Goal: Task Accomplishment & Management: Manage account settings

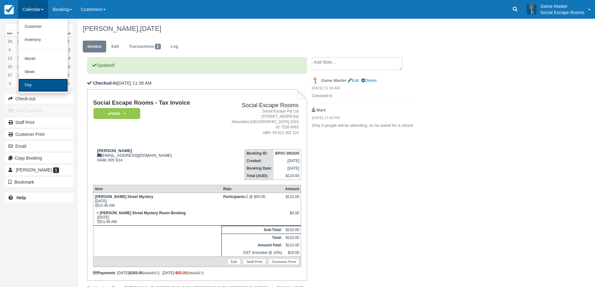
click at [28, 83] on link "Day" at bounding box center [42, 85] width 49 height 13
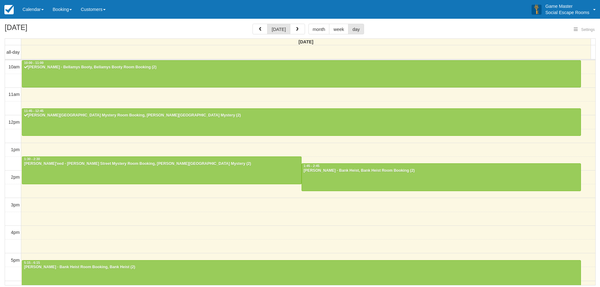
select select
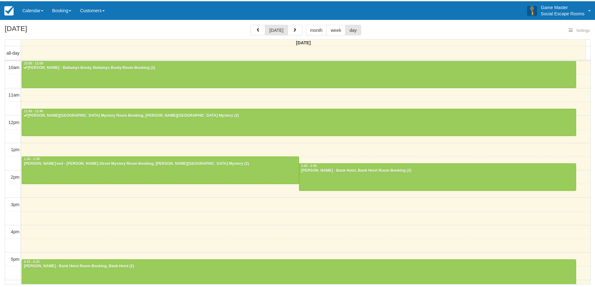
scroll to position [56, 0]
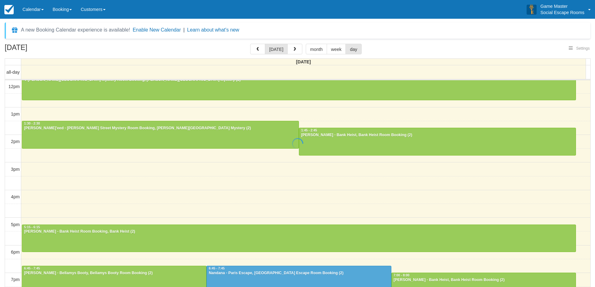
select select
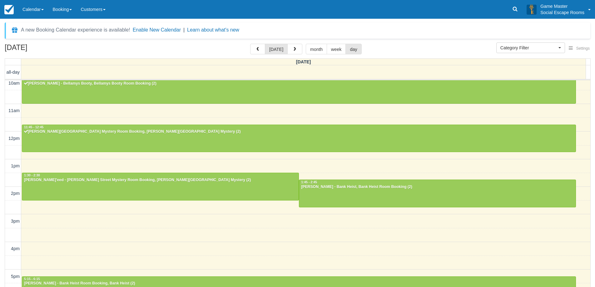
scroll to position [0, 0]
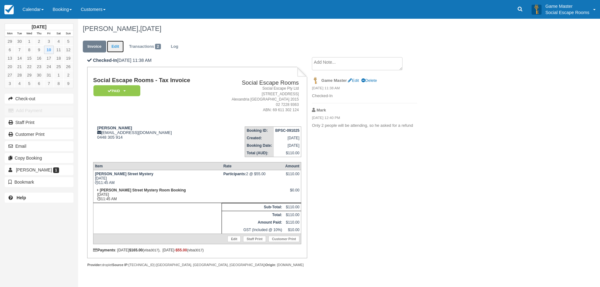
click at [118, 46] on link "Edit" at bounding box center [115, 47] width 17 height 12
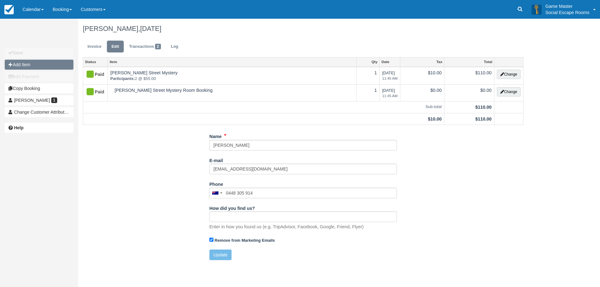
click at [51, 60] on button "Add Item" at bounding box center [39, 65] width 69 height 10
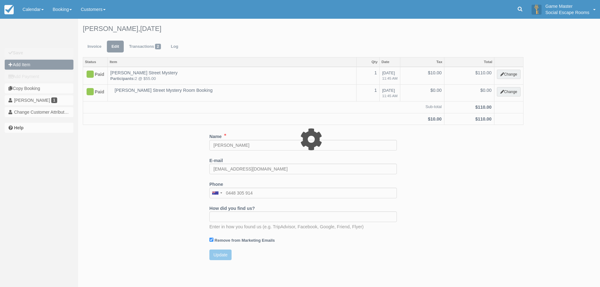
type input "0.00"
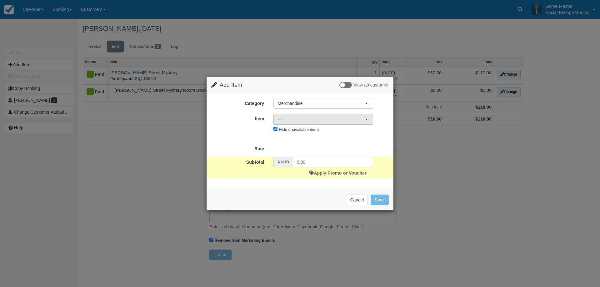
click at [299, 118] on span "—" at bounding box center [322, 119] width 88 height 6
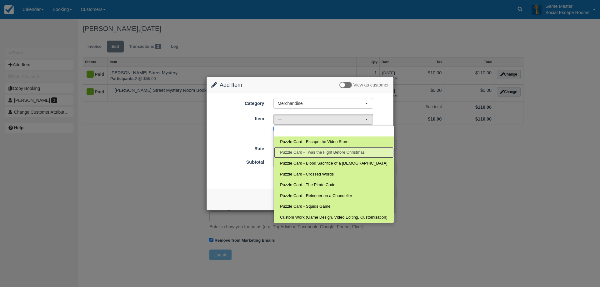
click at [317, 153] on span "Puzzle Card - Twas the Fight Before Christmas" at bounding box center [322, 153] width 85 height 6
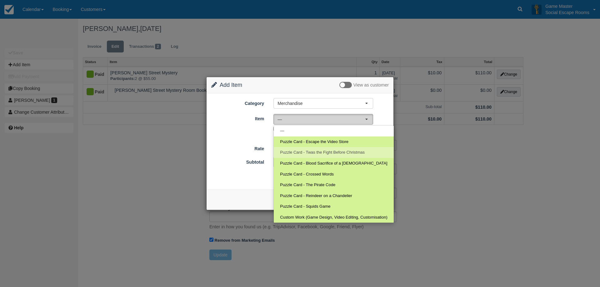
select select "81"
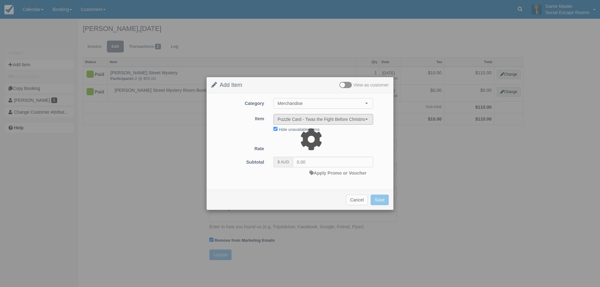
type input "17.95"
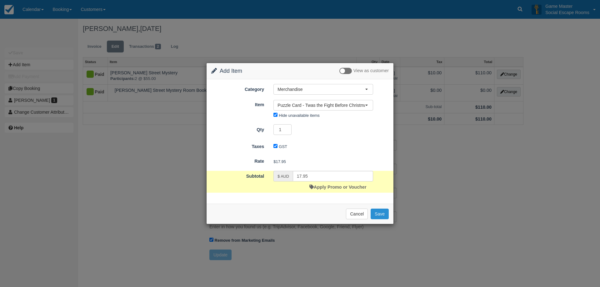
click at [377, 215] on button "Save" at bounding box center [380, 214] width 18 height 11
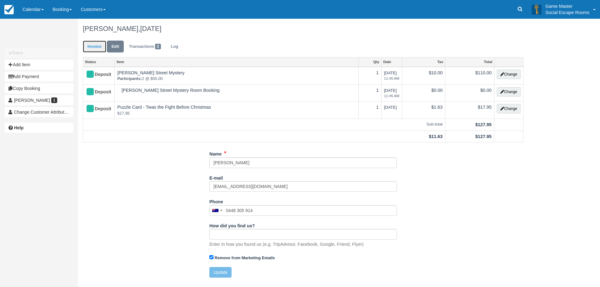
click at [99, 45] on link "Invoice" at bounding box center [94, 47] width 23 height 12
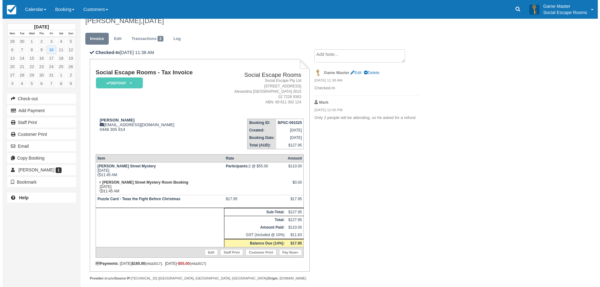
scroll to position [15, 0]
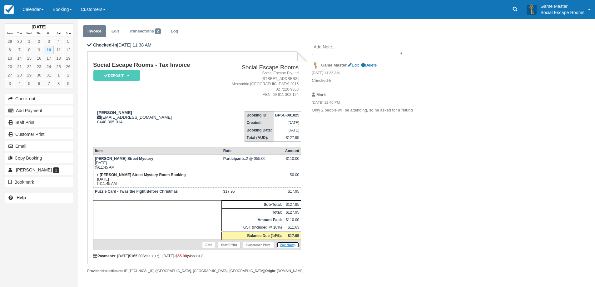
click at [290, 248] on link "Pay Now" at bounding box center [288, 245] width 23 height 6
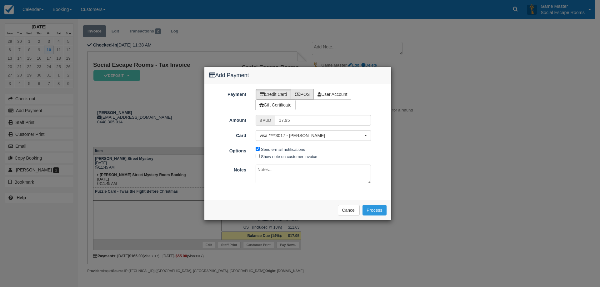
click at [310, 96] on label "POS" at bounding box center [302, 94] width 23 height 11
radio input "true"
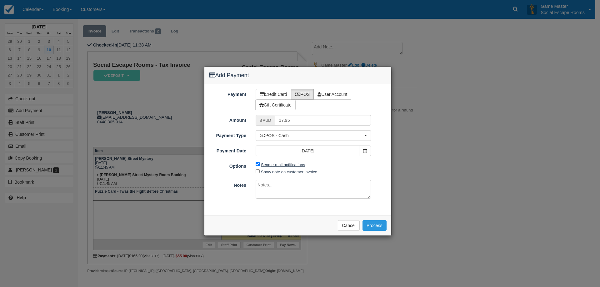
click at [281, 164] on label "Send e-mail notifications" at bounding box center [283, 165] width 44 height 5
click at [260, 164] on input "Send e-mail notifications" at bounding box center [258, 164] width 4 height 4
checkbox input "false"
click at [286, 136] on span "POS - Cash" at bounding box center [311, 136] width 103 height 6
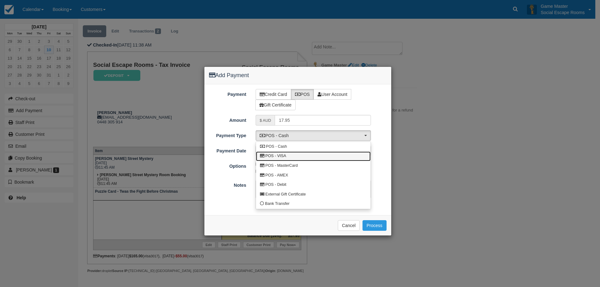
click at [287, 153] on link "POS - VISA" at bounding box center [313, 157] width 115 height 10
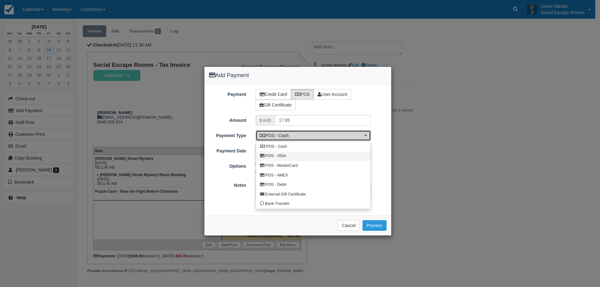
select select "VISA"
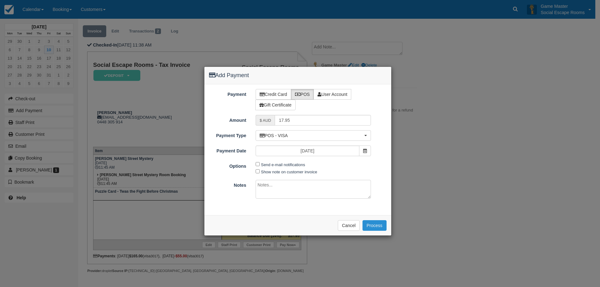
click at [374, 225] on button "Process" at bounding box center [375, 225] width 24 height 11
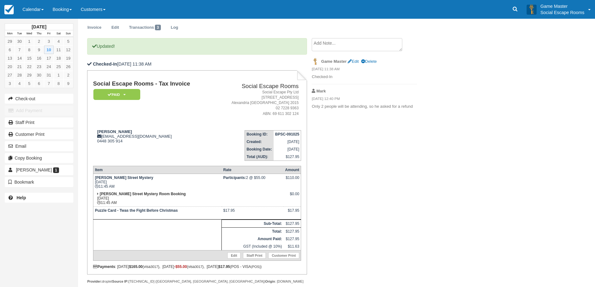
scroll to position [29, 0]
